Goal: Check status

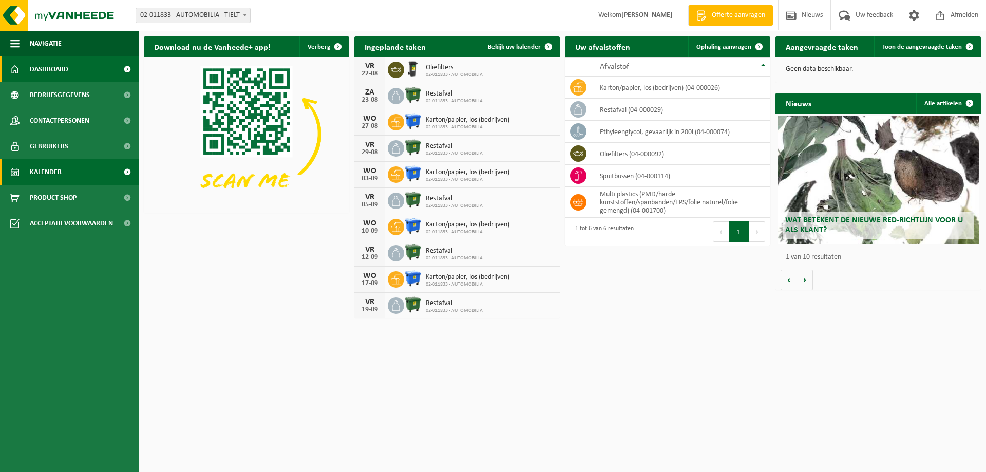
click at [63, 166] on link "Kalender" at bounding box center [69, 172] width 139 height 26
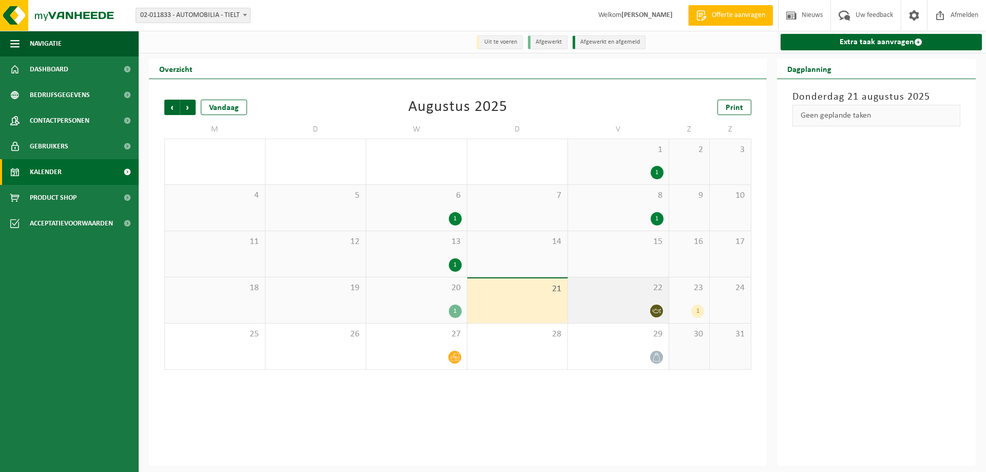
click at [625, 293] on span "22" at bounding box center [618, 287] width 90 height 11
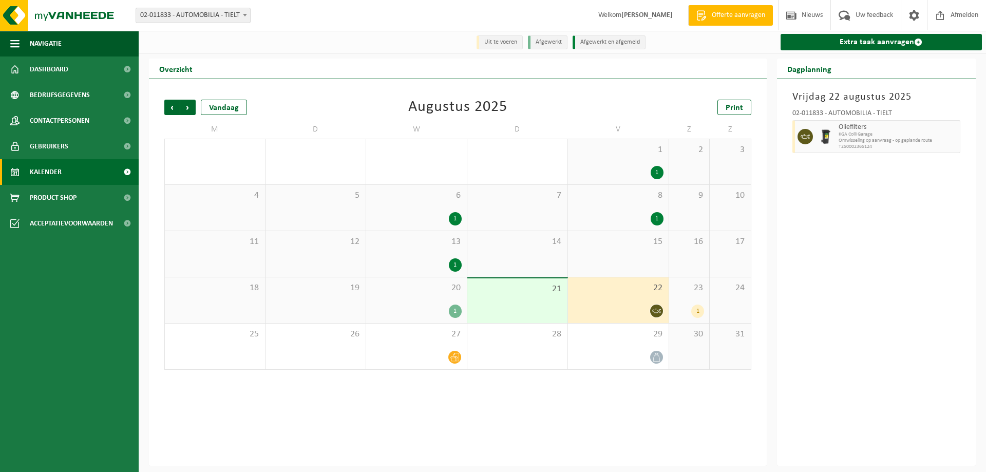
click at [692, 314] on div "1" at bounding box center [697, 310] width 13 height 13
